Goal: Navigation & Orientation: Find specific page/section

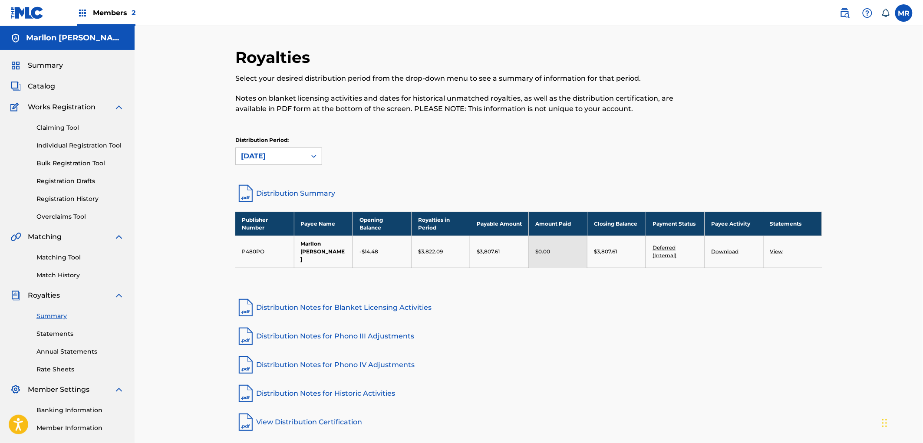
click at [665, 249] on link "Deferred (Internal)" at bounding box center [664, 251] width 24 height 14
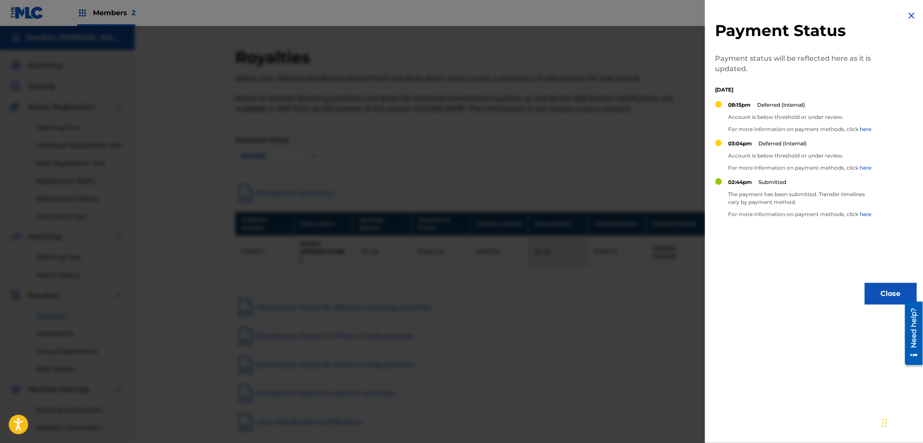
click at [875, 292] on button "Close" at bounding box center [891, 294] width 52 height 22
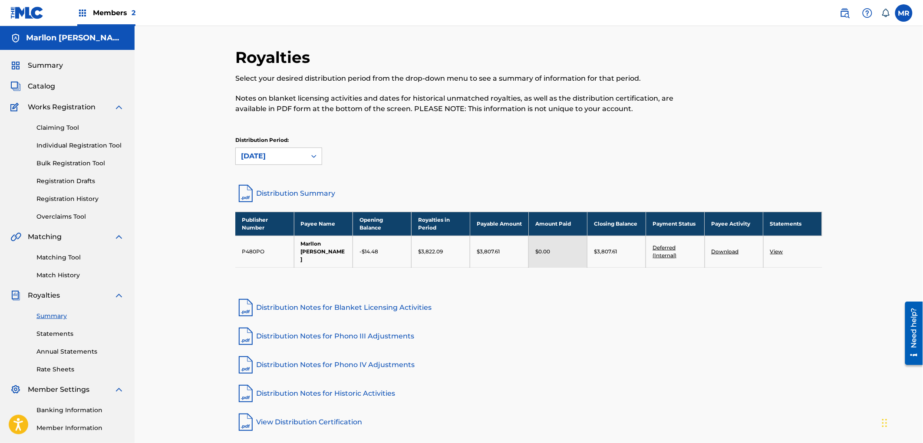
click at [44, 80] on div "Summary Catalog Works Registration Claiming Tool Individual Registration Tool B…" at bounding box center [67, 273] width 135 height 447
click at [44, 83] on span "Catalog" at bounding box center [41, 86] width 27 height 10
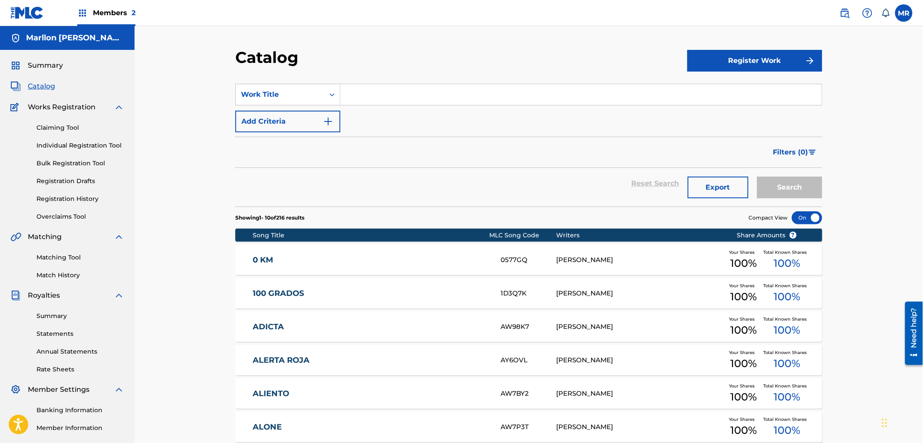
click at [64, 146] on link "Individual Registration Tool" at bounding box center [80, 145] width 88 height 9
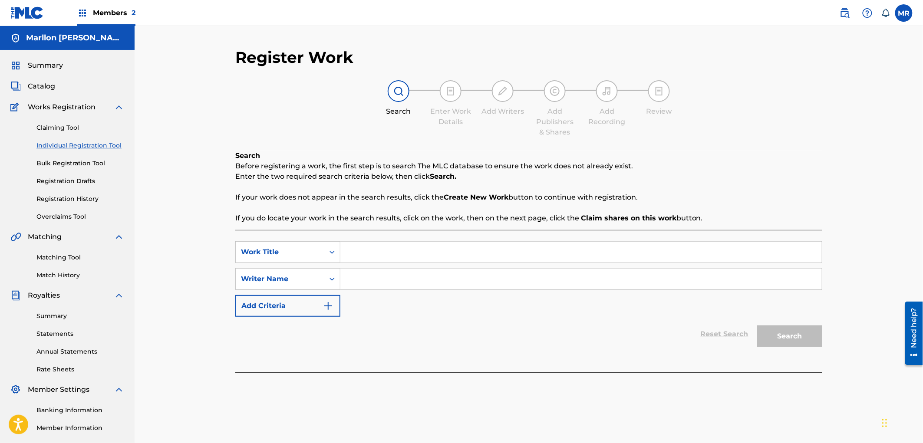
click at [62, 172] on div "Claiming Tool Individual Registration Tool Bulk Registration Tool Registration …" at bounding box center [67, 166] width 114 height 109
click at [69, 197] on link "Registration History" at bounding box center [80, 198] width 88 height 9
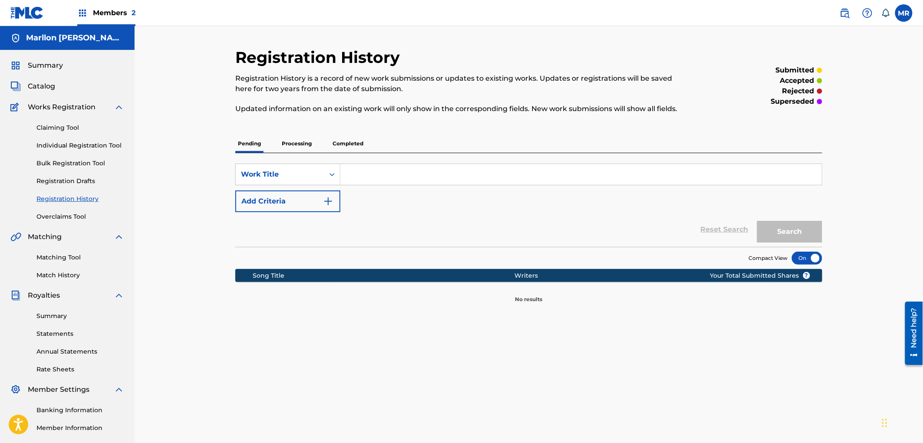
click at [70, 220] on link "Overclaims Tool" at bounding box center [80, 216] width 88 height 9
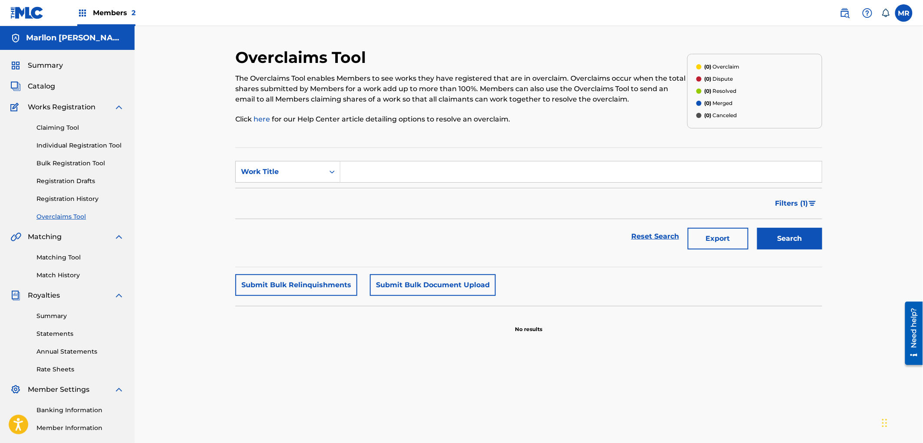
click at [70, 254] on link "Matching Tool" at bounding box center [80, 257] width 88 height 9
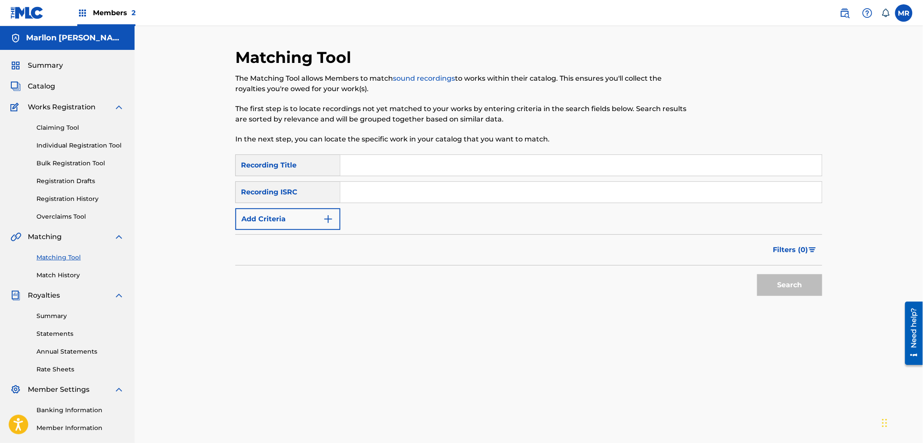
click at [74, 275] on link "Match History" at bounding box center [80, 275] width 88 height 9
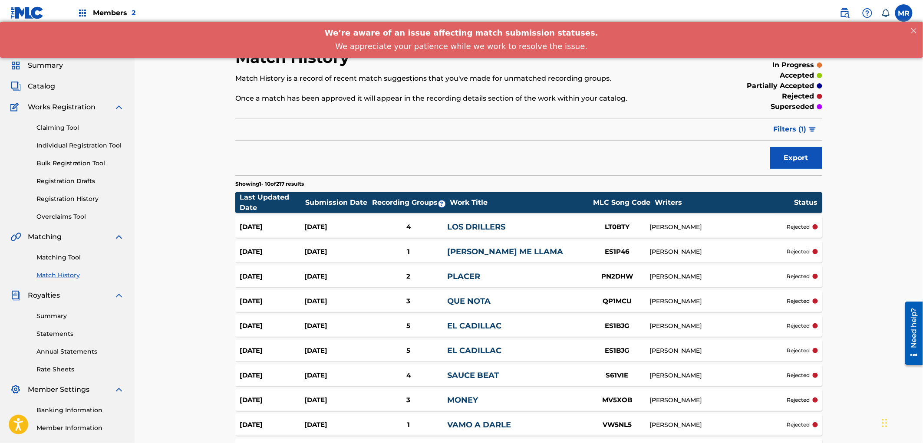
click at [389, 31] on span "We’re aware of an issue affecting match submission statuses." at bounding box center [461, 32] width 273 height 9
click at [442, 45] on span "We appreciate your patience while we work to resolve the issue." at bounding box center [461, 45] width 252 height 9
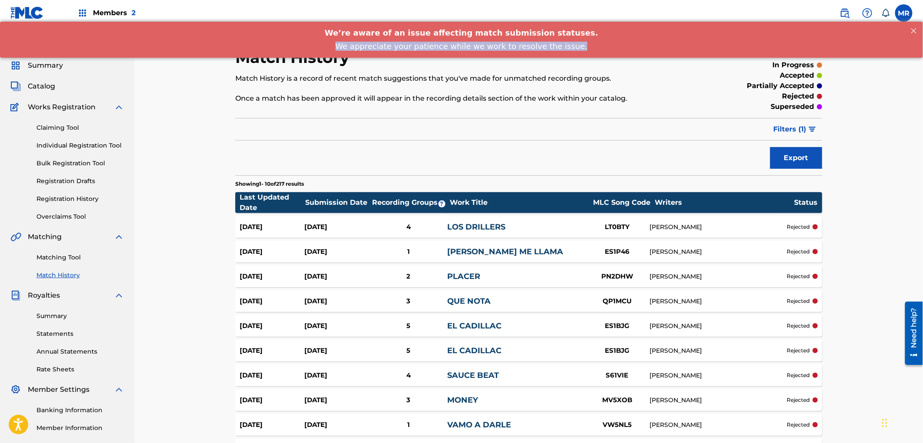
click at [442, 45] on span "We appreciate your patience while we work to resolve the issue." at bounding box center [461, 45] width 252 height 9
click at [589, 129] on div "Filter Submission Status Filter submitted accepted partially accepted rejected …" at bounding box center [528, 129] width 587 height 23
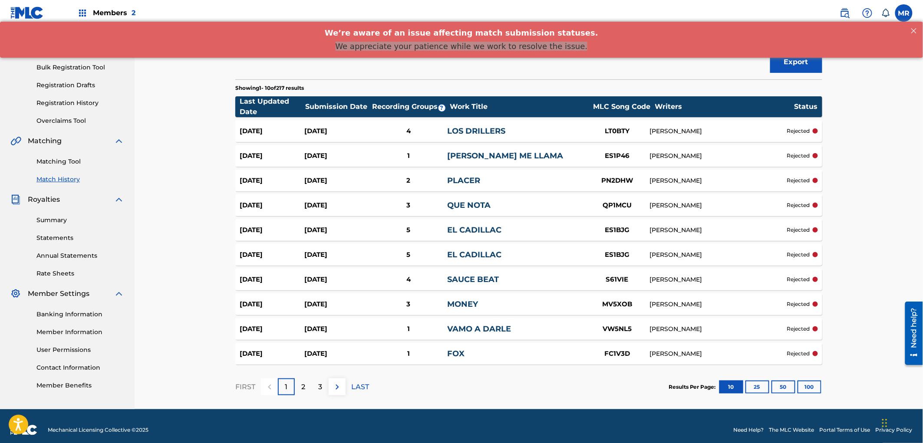
scroll to position [96, 0]
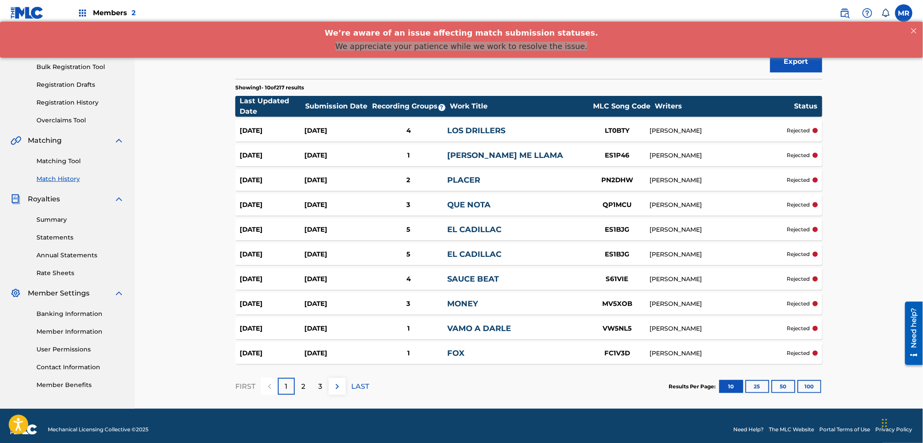
click at [753, 385] on button "25" at bounding box center [757, 386] width 24 height 13
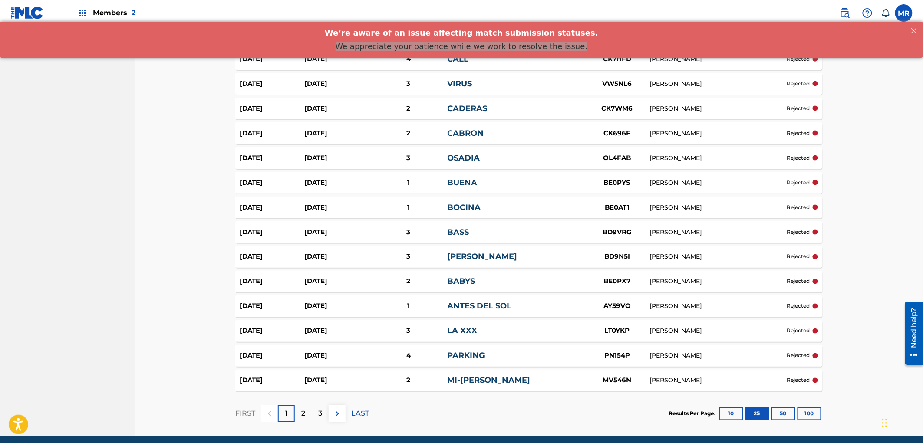
scroll to position [441, 0]
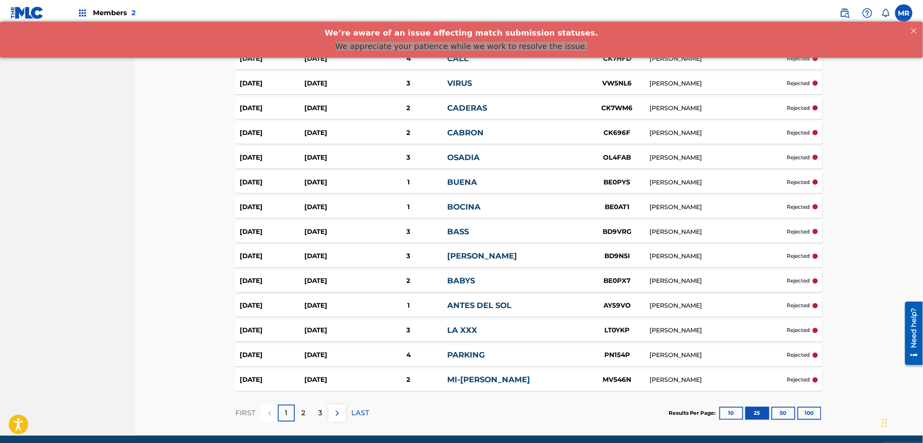
click at [783, 413] on button "50" at bounding box center [783, 413] width 24 height 13
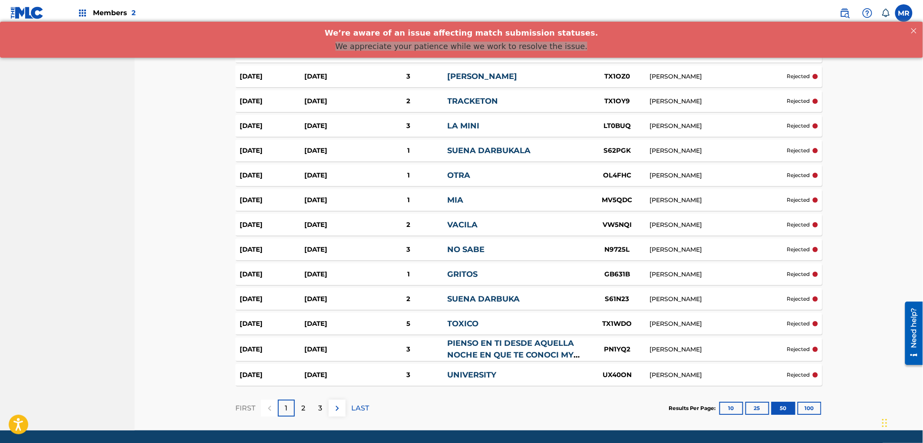
scroll to position [1095, 0]
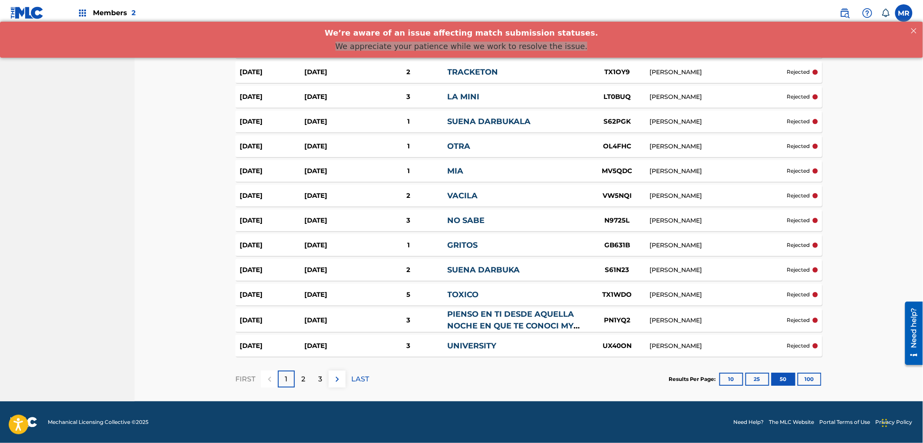
click at [808, 381] on button "100" at bounding box center [809, 379] width 24 height 13
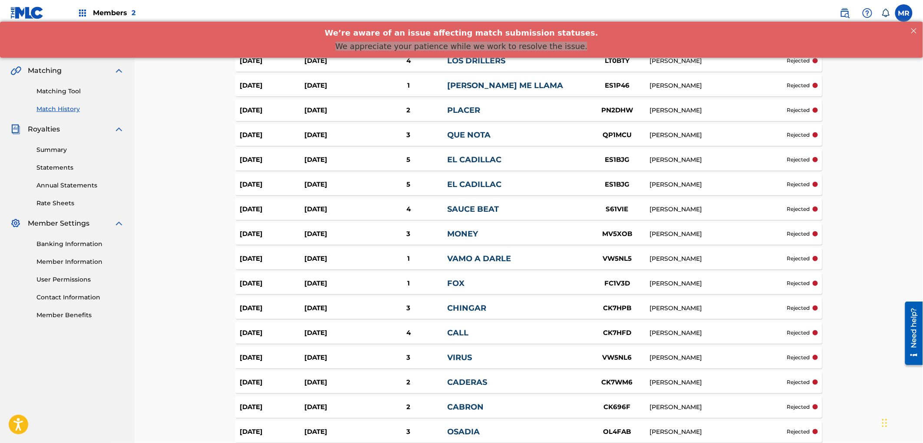
scroll to position [0, 0]
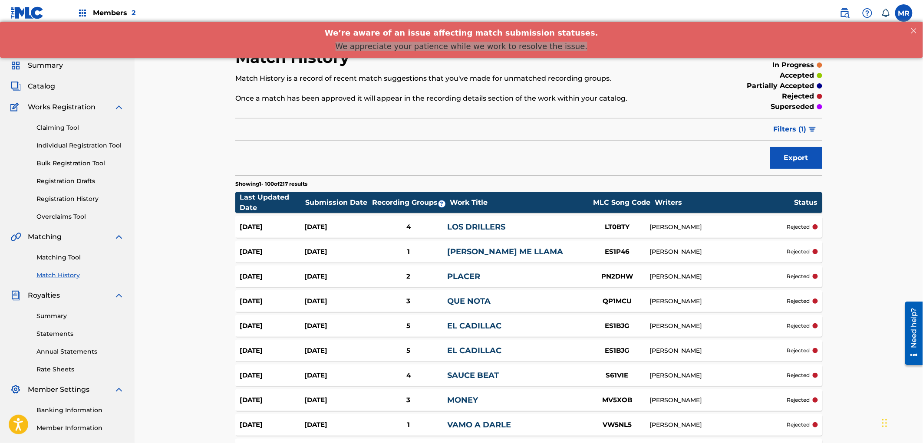
click at [46, 88] on span "Catalog" at bounding box center [41, 86] width 27 height 10
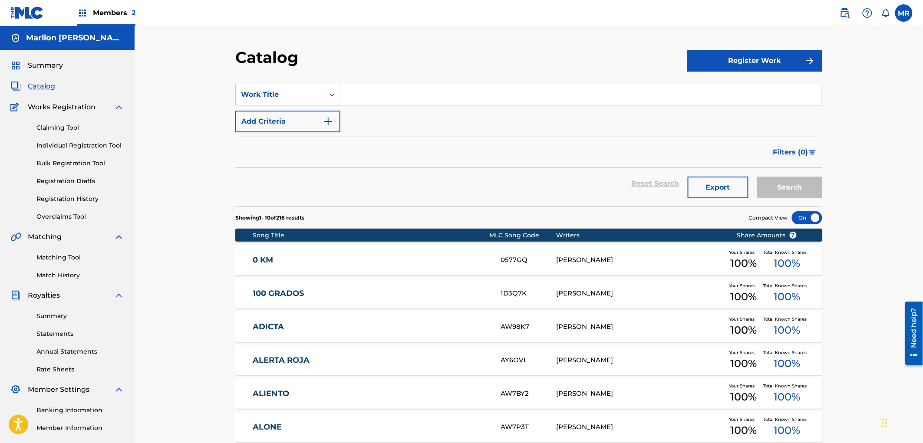
click at [53, 64] on span "Summary" at bounding box center [45, 65] width 35 height 10
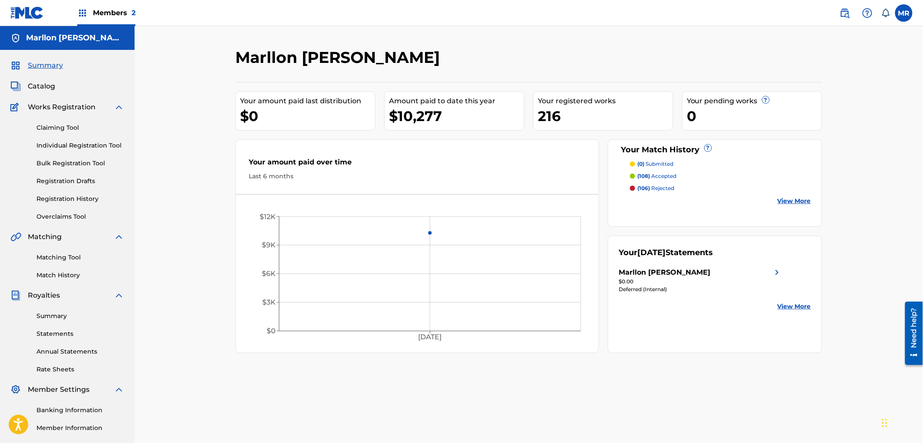
click at [789, 199] on link "View More" at bounding box center [793, 201] width 33 height 9
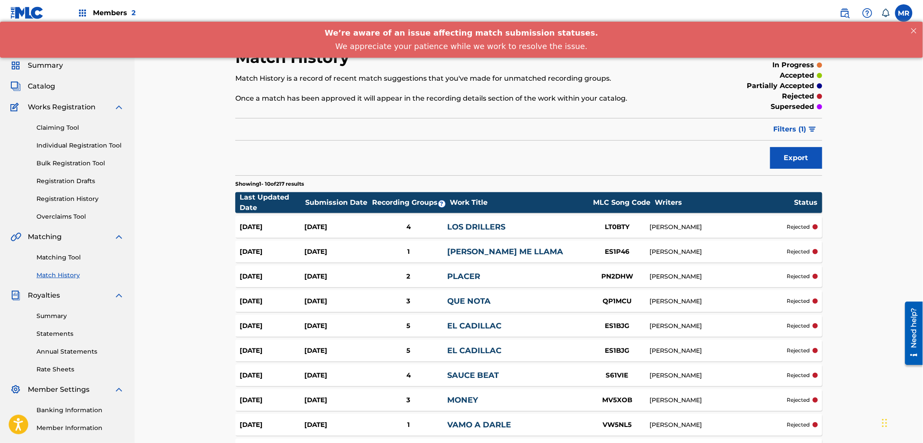
click at [804, 224] on p "rejected" at bounding box center [798, 227] width 23 height 8
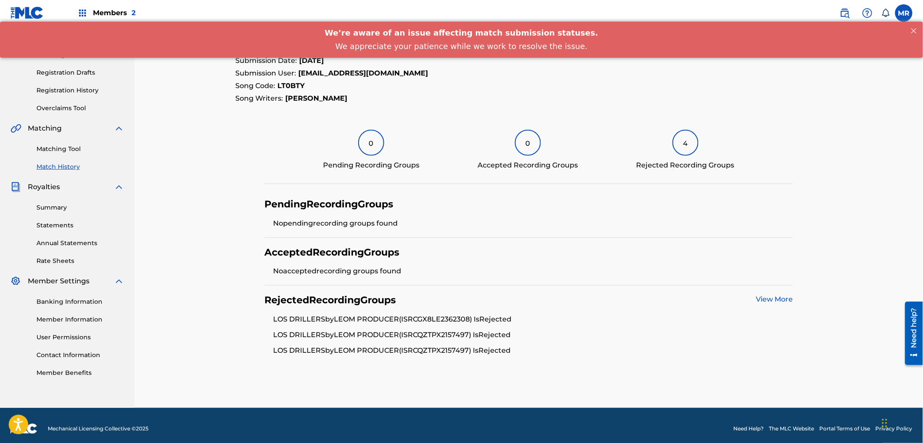
scroll to position [115, 0]
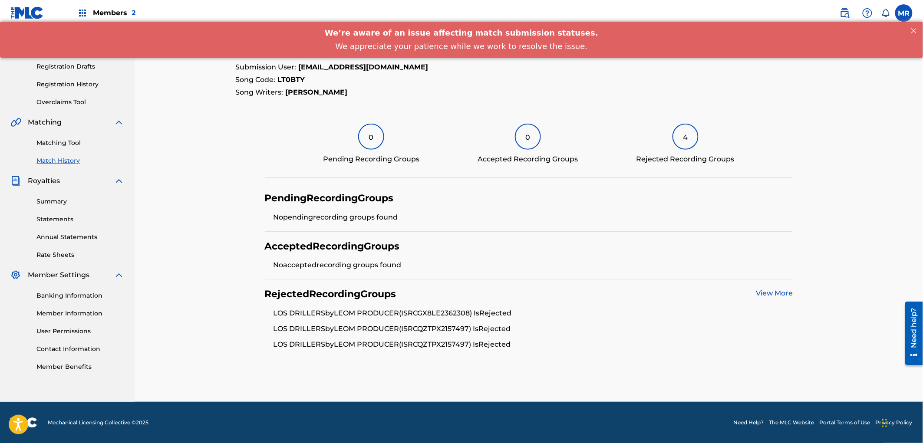
click at [51, 298] on link "Banking Information" at bounding box center [80, 295] width 88 height 9
